Goal: Find specific page/section: Find specific page/section

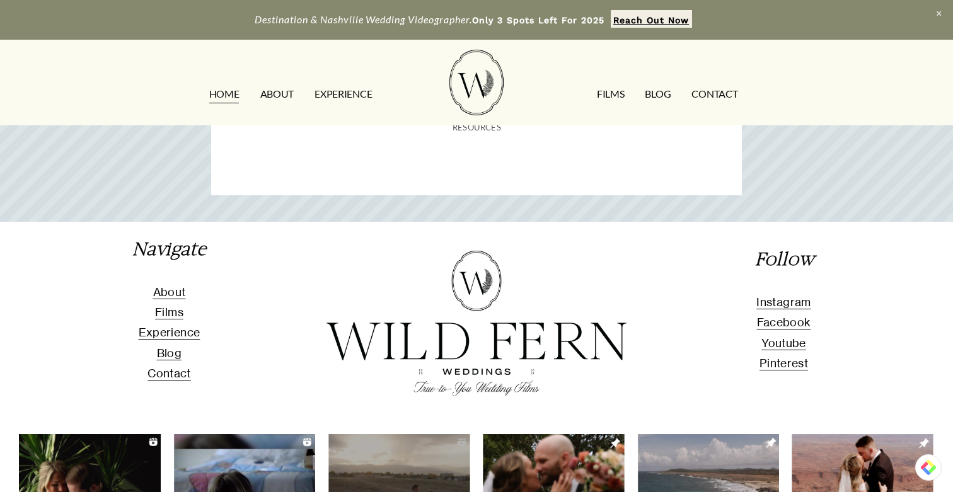
scroll to position [4473, 0]
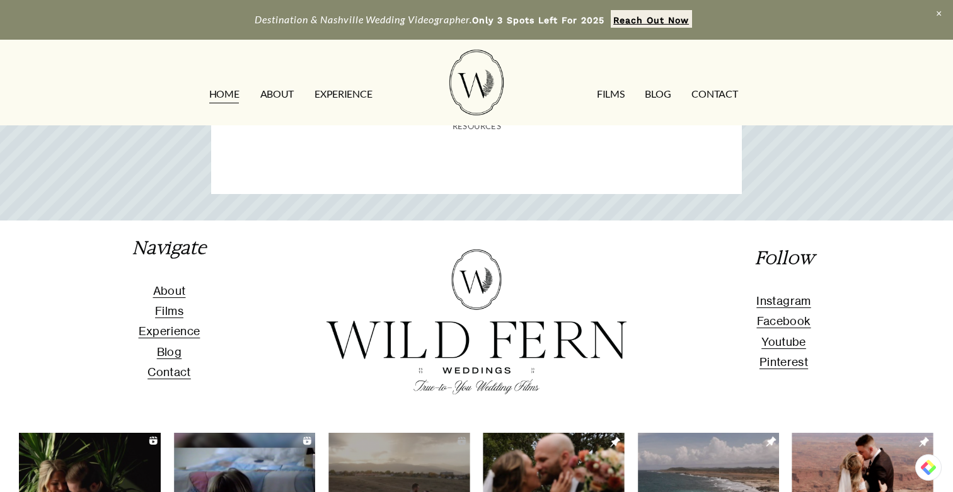
click at [177, 325] on span "Experience" at bounding box center [170, 331] width 62 height 13
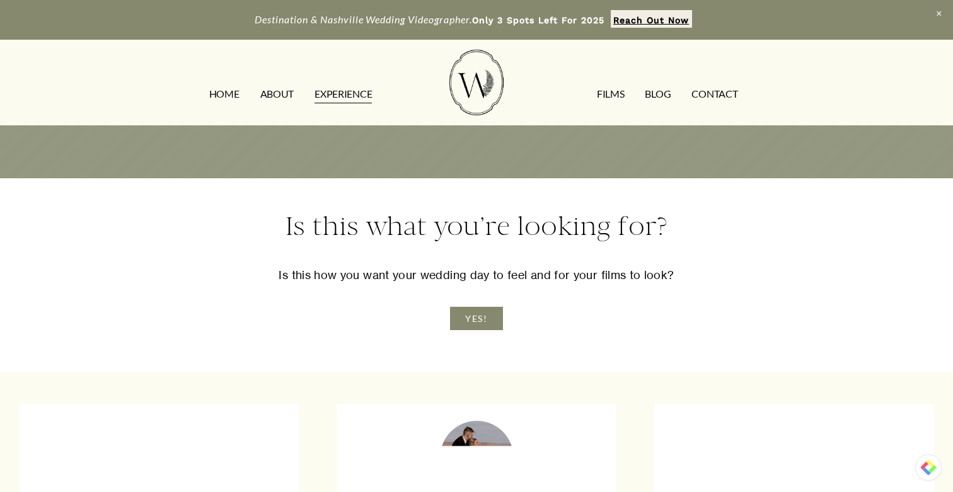
scroll to position [1774, 0]
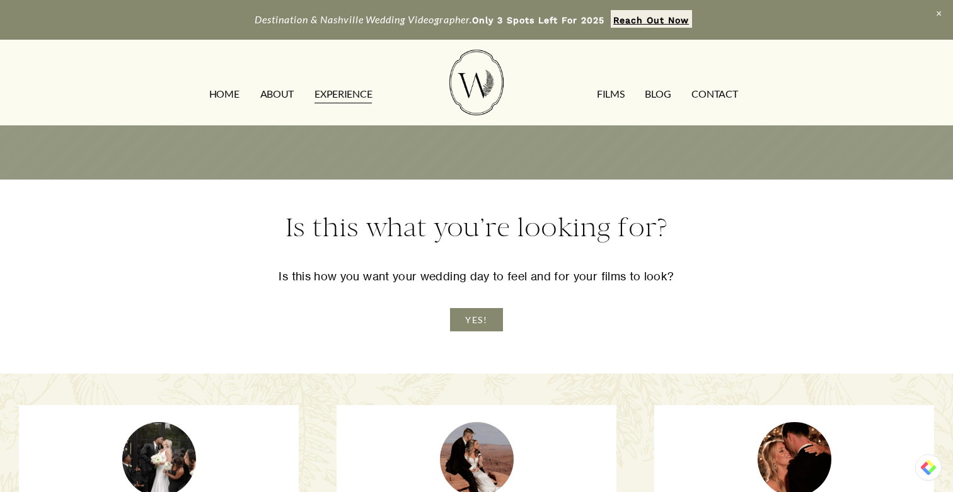
click at [478, 318] on link "YES!" at bounding box center [476, 319] width 53 height 23
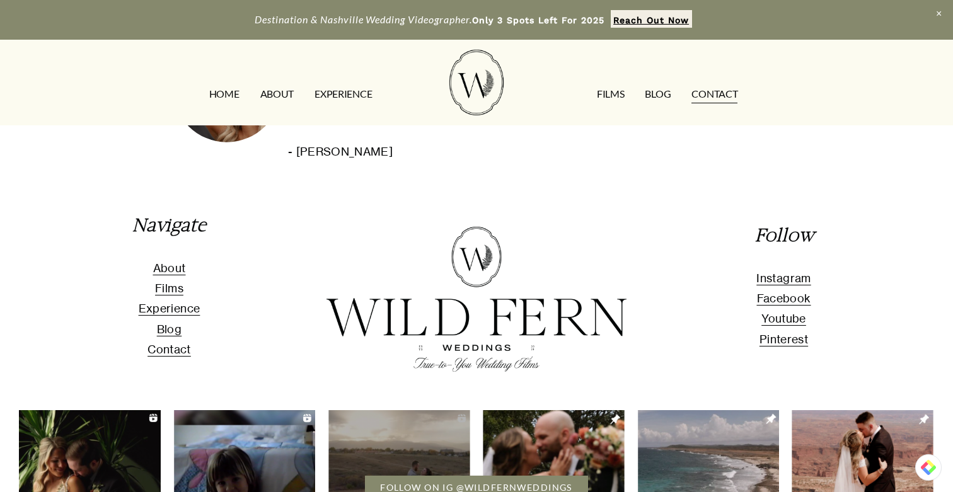
scroll to position [1113, 0]
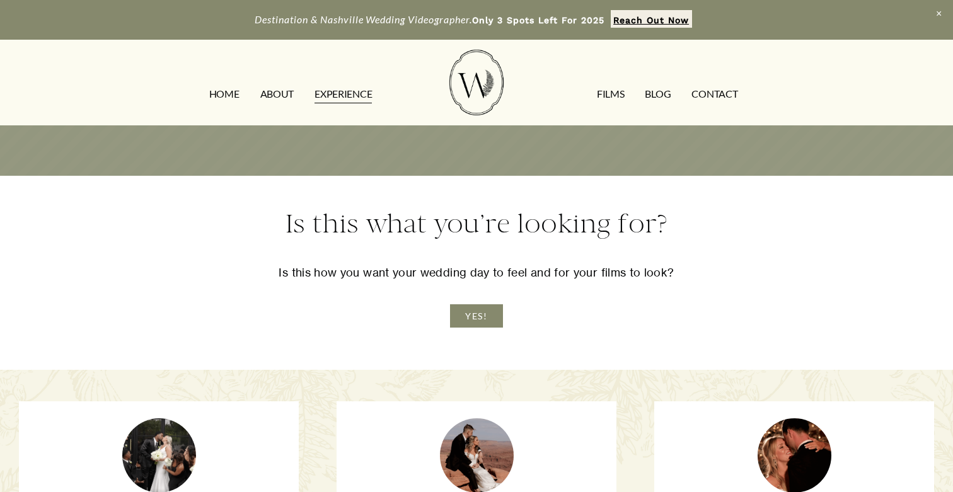
scroll to position [1774, 0]
